Goal: Information Seeking & Learning: Learn about a topic

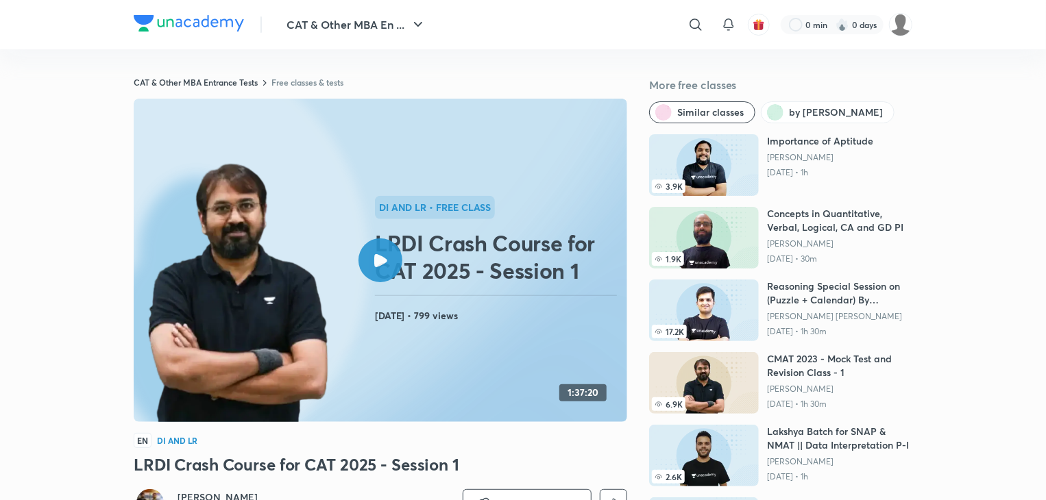
click at [378, 260] on icon at bounding box center [380, 260] width 13 height 13
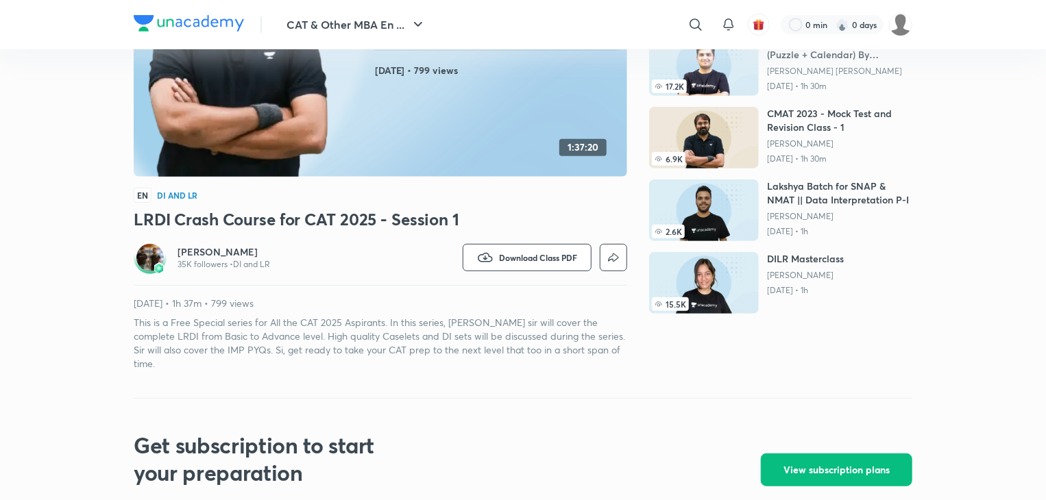
scroll to position [326, 0]
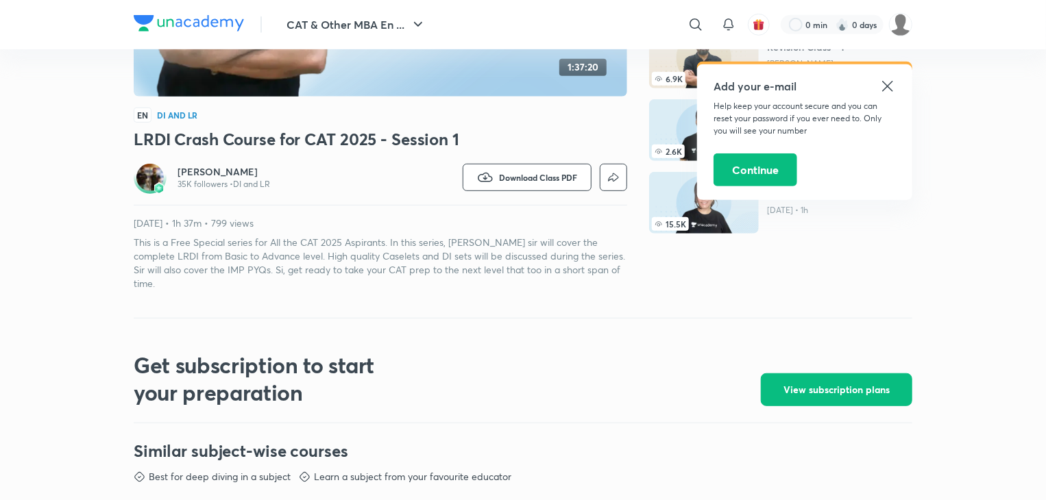
click at [888, 82] on icon at bounding box center [887, 86] width 16 height 16
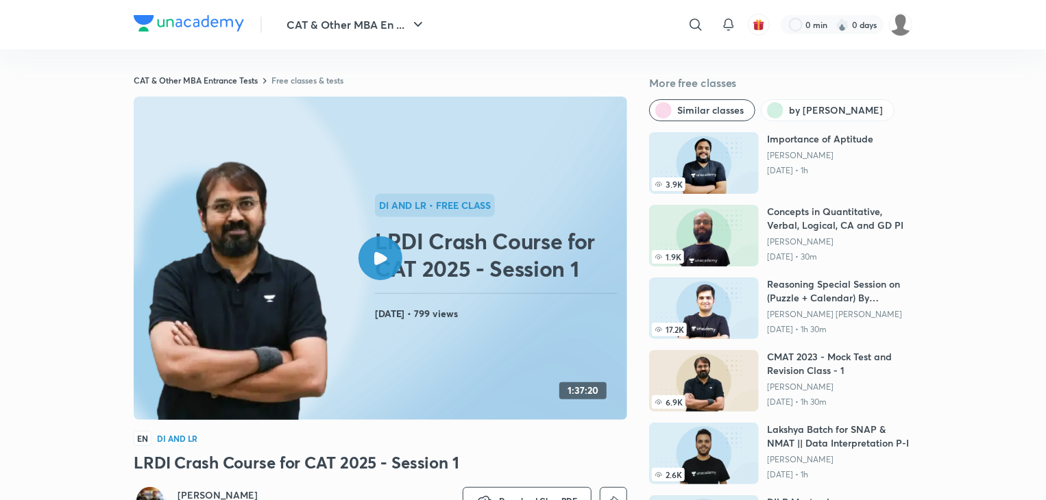
scroll to position [0, 0]
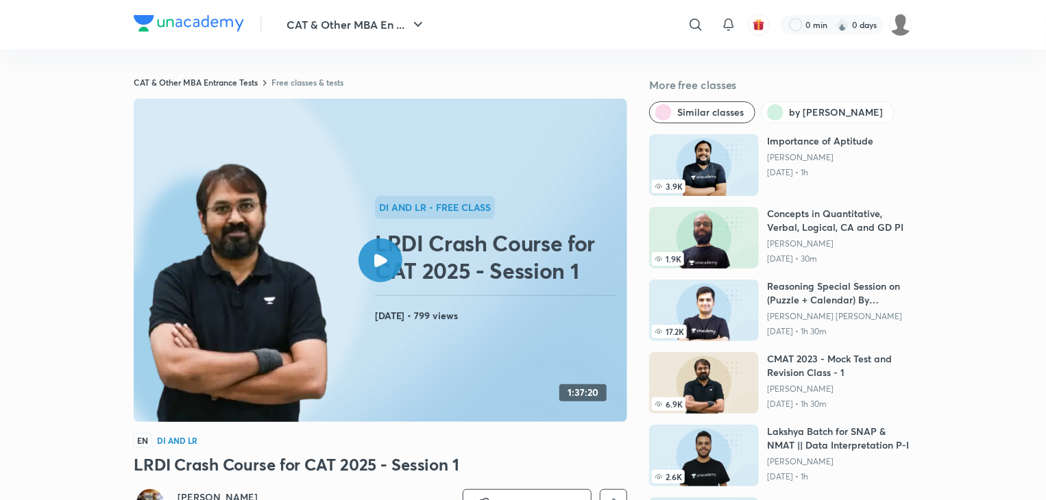
click at [371, 247] on div at bounding box center [380, 261] width 44 height 44
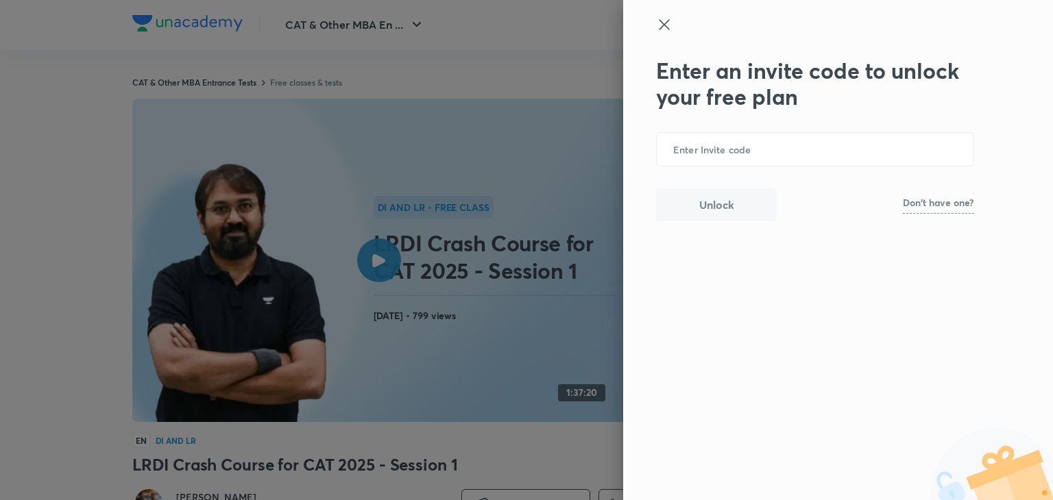
click at [933, 201] on p "Don't have one?" at bounding box center [938, 203] width 71 height 10
drag, startPoint x: 921, startPoint y: 204, endPoint x: 972, endPoint y: 205, distance: 50.7
click at [972, 205] on b "UNACADEMY" at bounding box center [946, 204] width 53 height 11
copy b "UNACADEMY"
click at [864, 151] on input "text" at bounding box center [815, 150] width 317 height 34
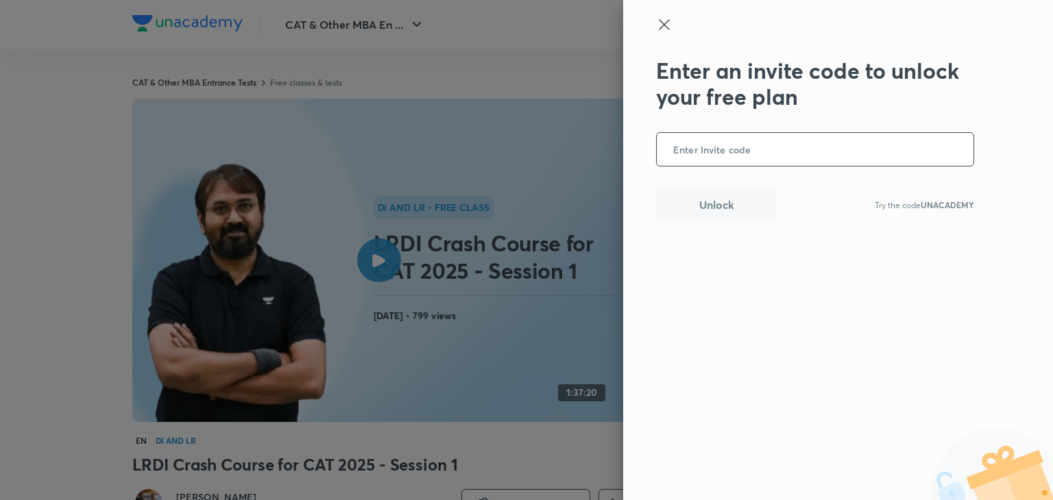
paste input "UNACADEMY"
type input "UNACADEMY"
click at [680, 195] on button "Unlock" at bounding box center [716, 203] width 121 height 33
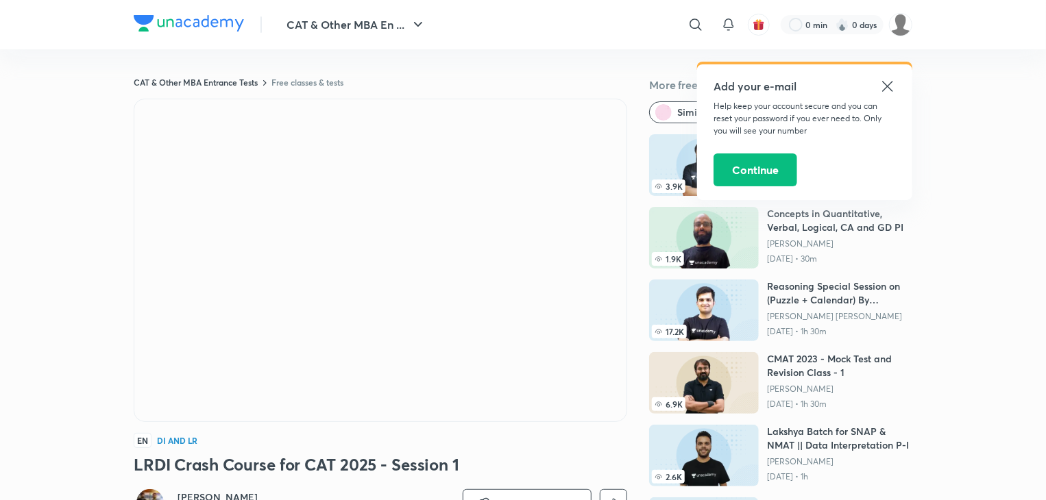
click at [894, 86] on icon at bounding box center [887, 86] width 16 height 16
